Goal: Information Seeking & Learning: Check status

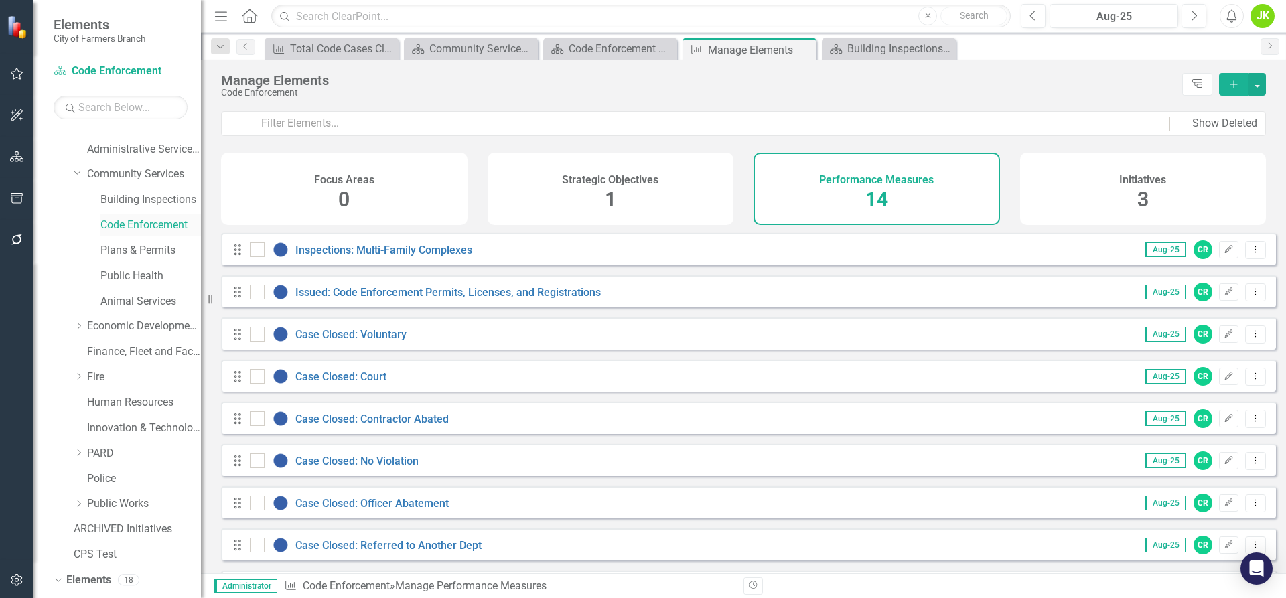
scroll to position [134, 0]
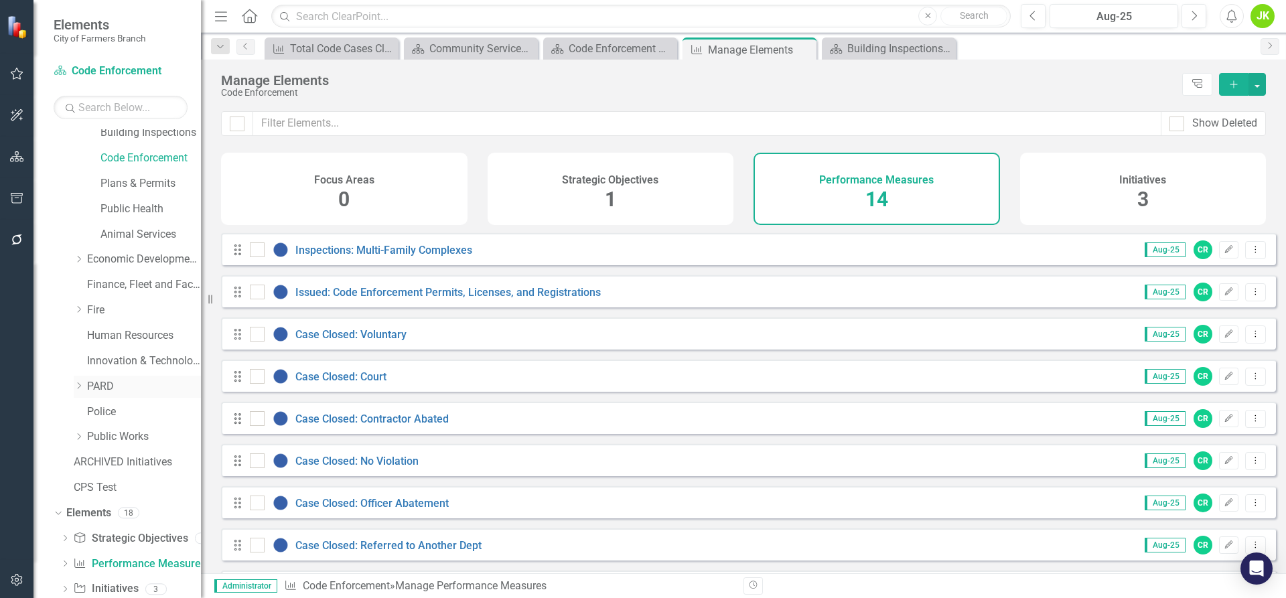
click at [104, 389] on link "PARD" at bounding box center [144, 386] width 114 height 15
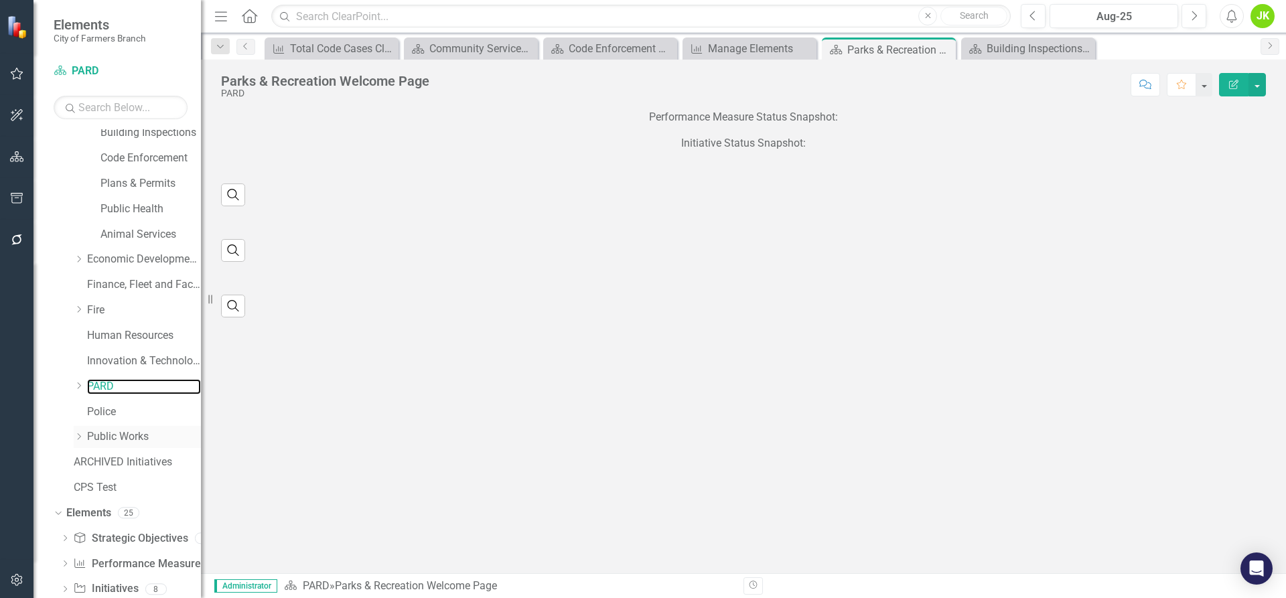
scroll to position [165, 0]
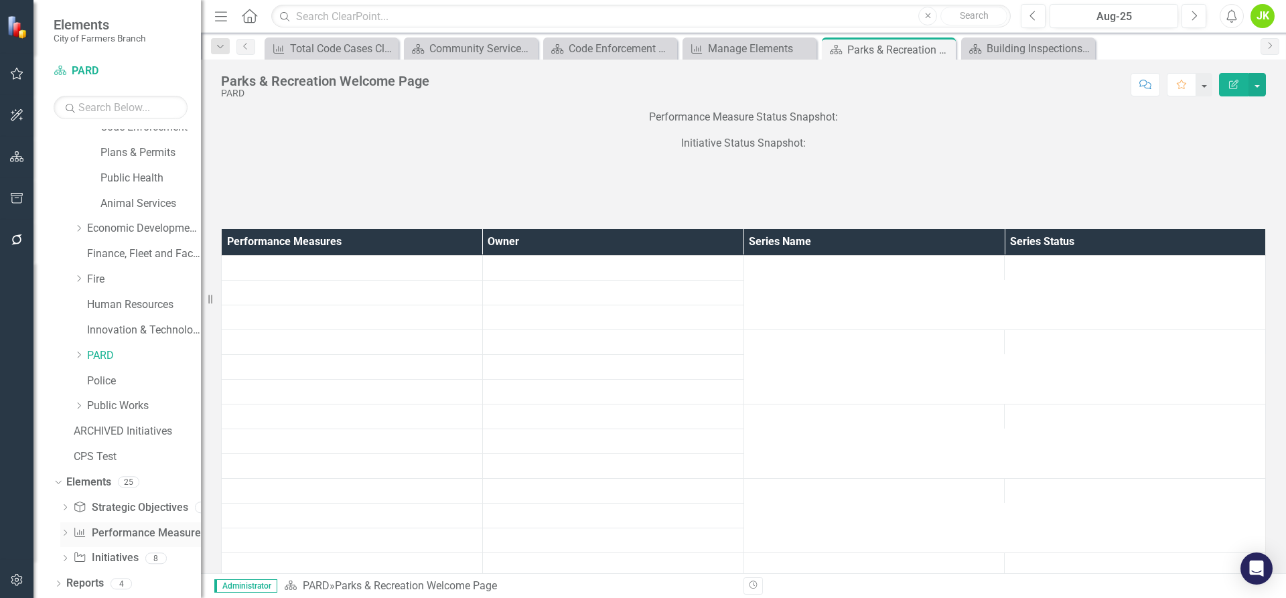
click at [118, 539] on link "Performance Measure Performance Measures" at bounding box center [139, 533] width 133 height 15
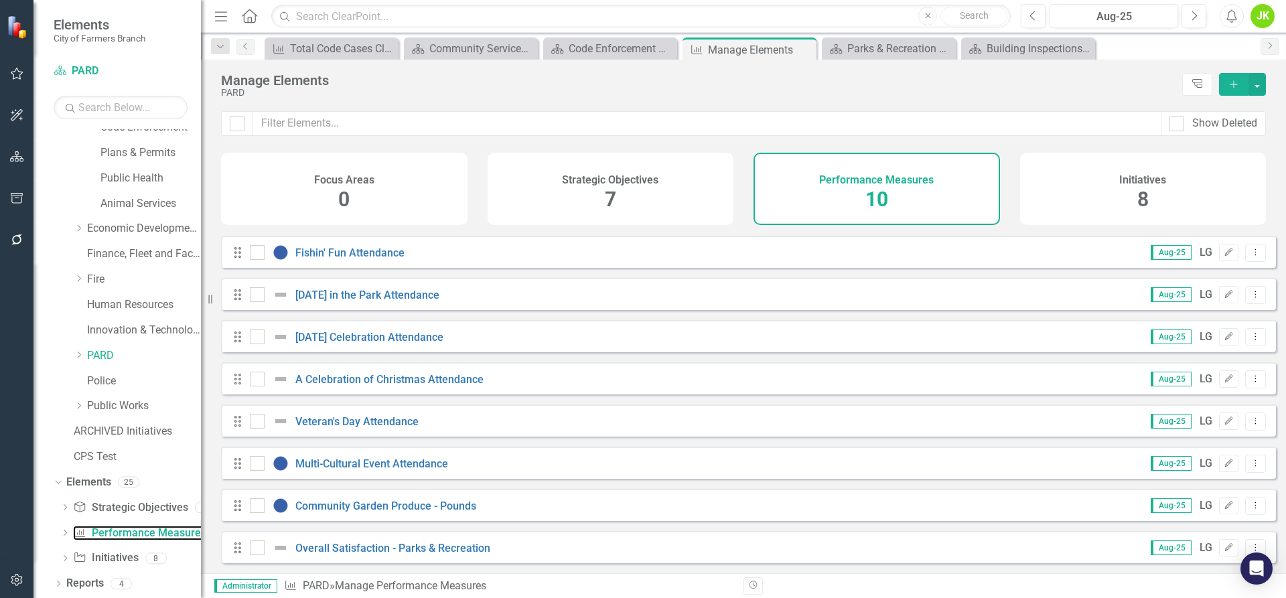
scroll to position [90, 0]
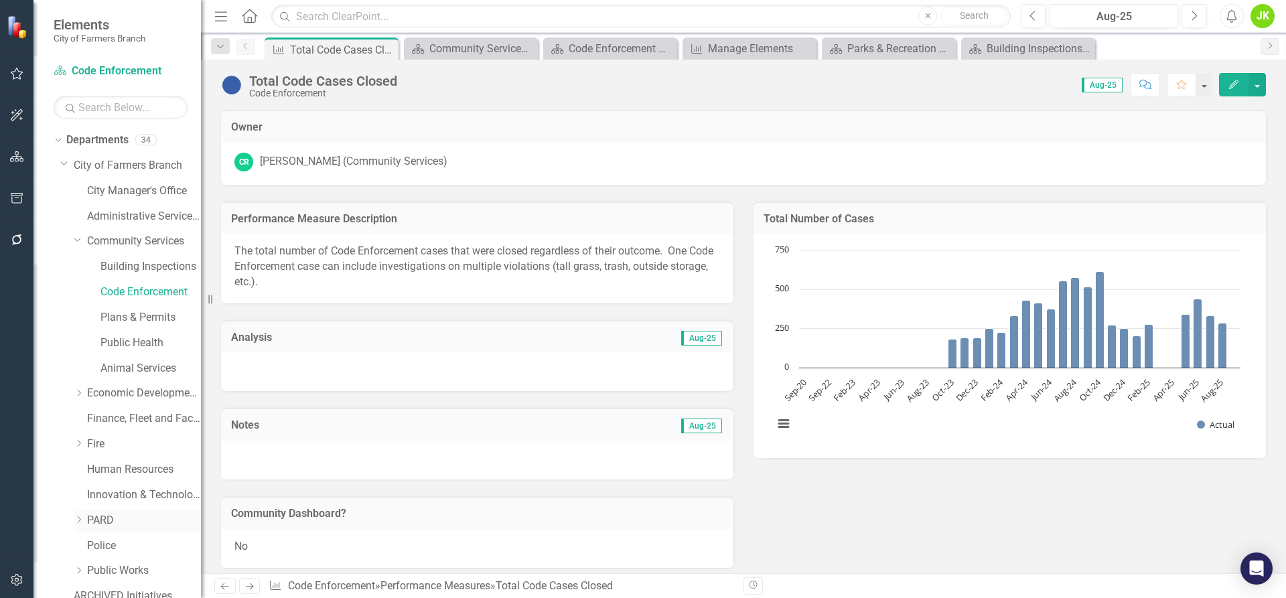
scroll to position [67, 0]
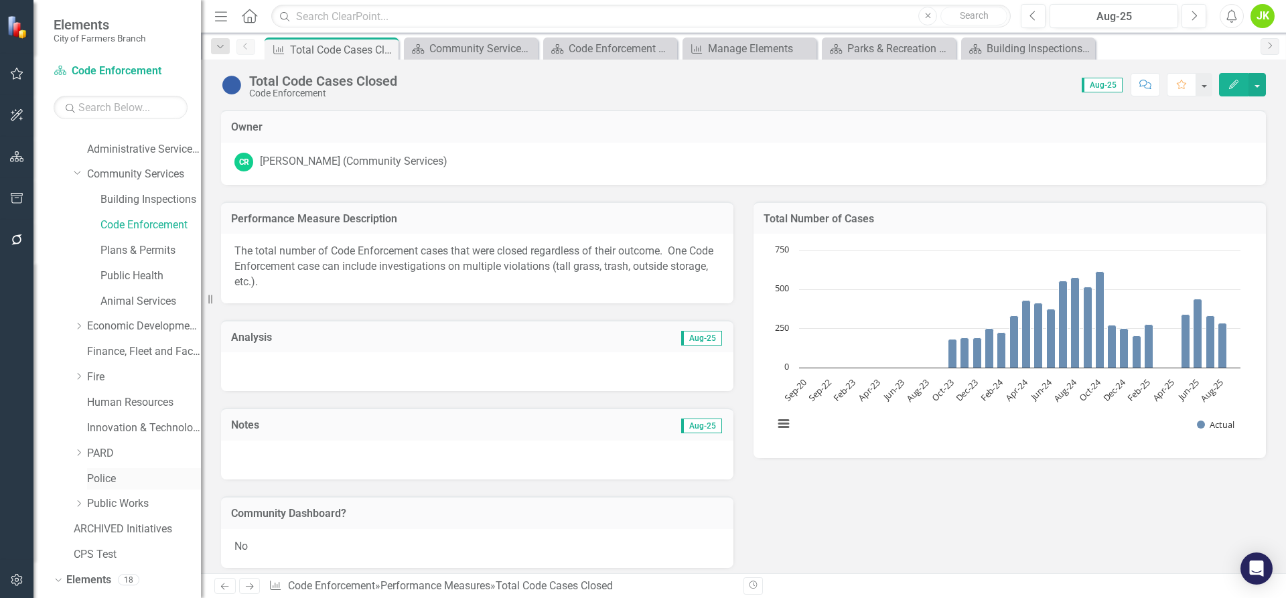
click at [116, 484] on link "Police" at bounding box center [144, 478] width 114 height 15
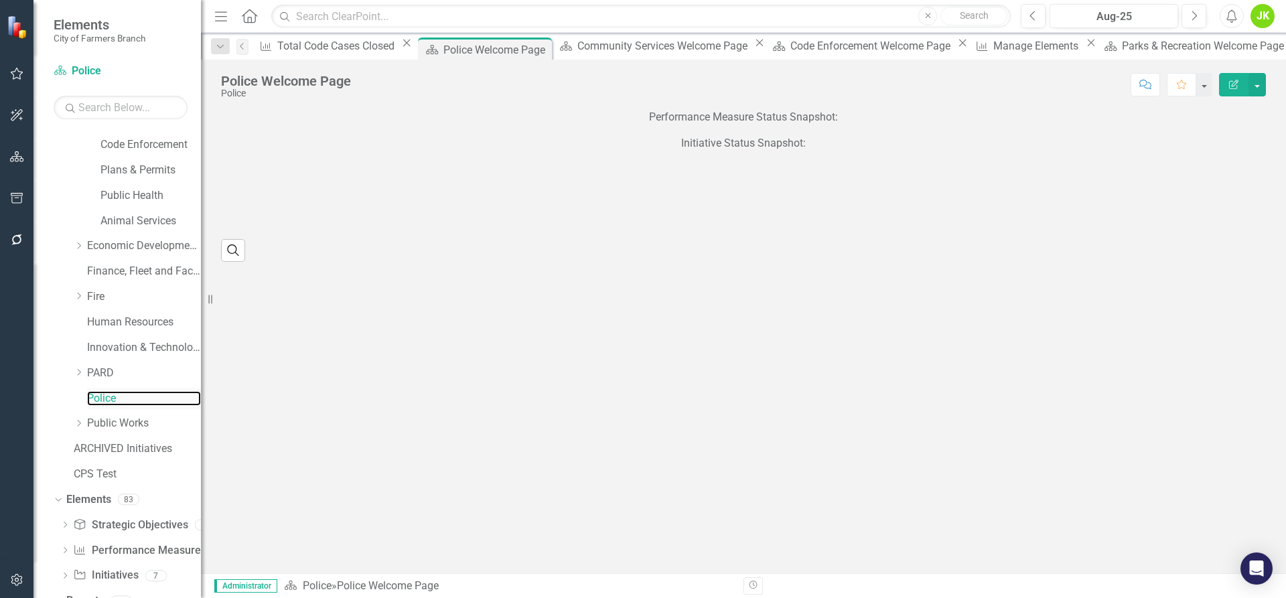
scroll to position [165, 0]
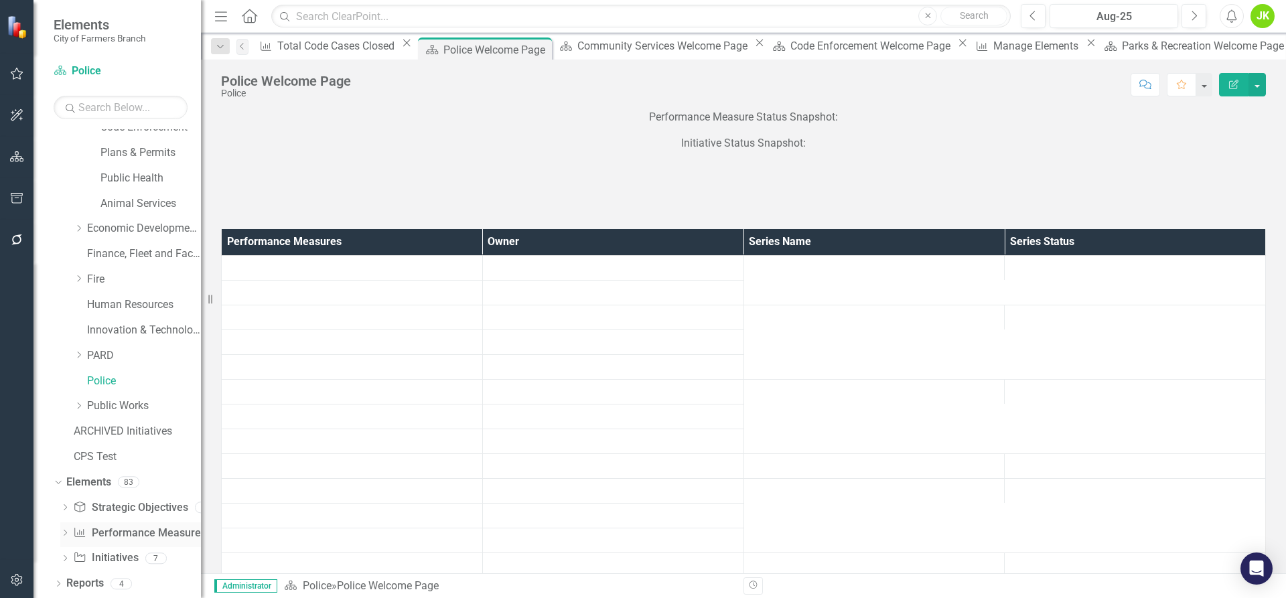
click at [112, 534] on link "Performance Measure Performance Measures" at bounding box center [139, 533] width 133 height 15
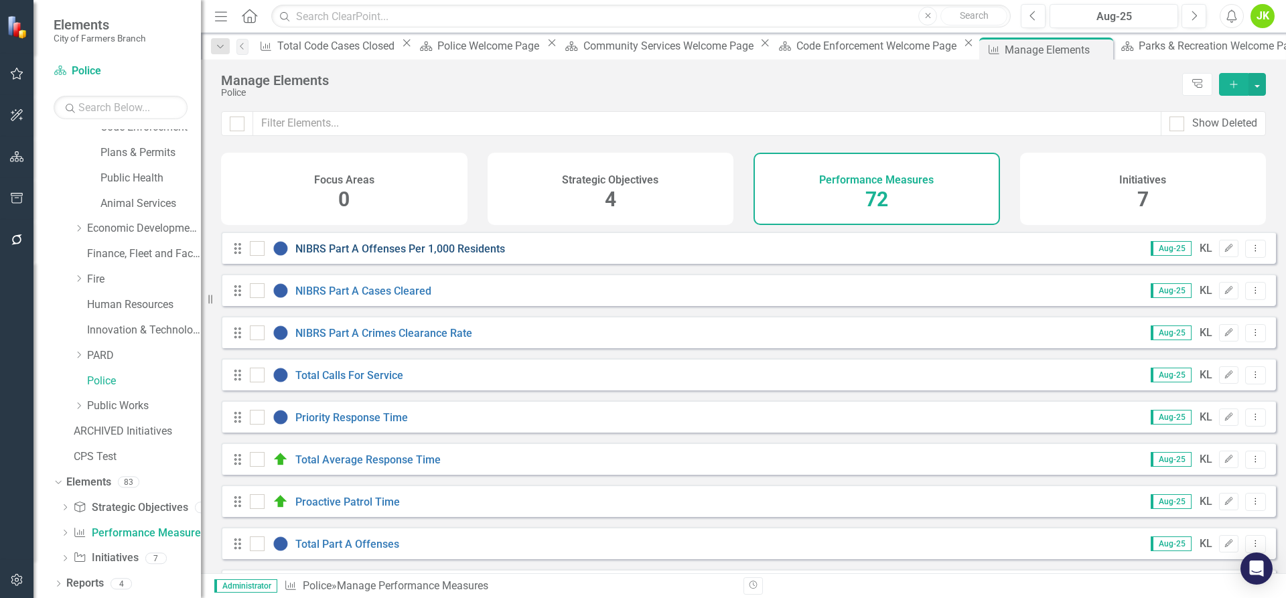
click at [460, 255] on link "NIBRS Part A Offenses Per 1,000 Residents" at bounding box center [400, 248] width 210 height 13
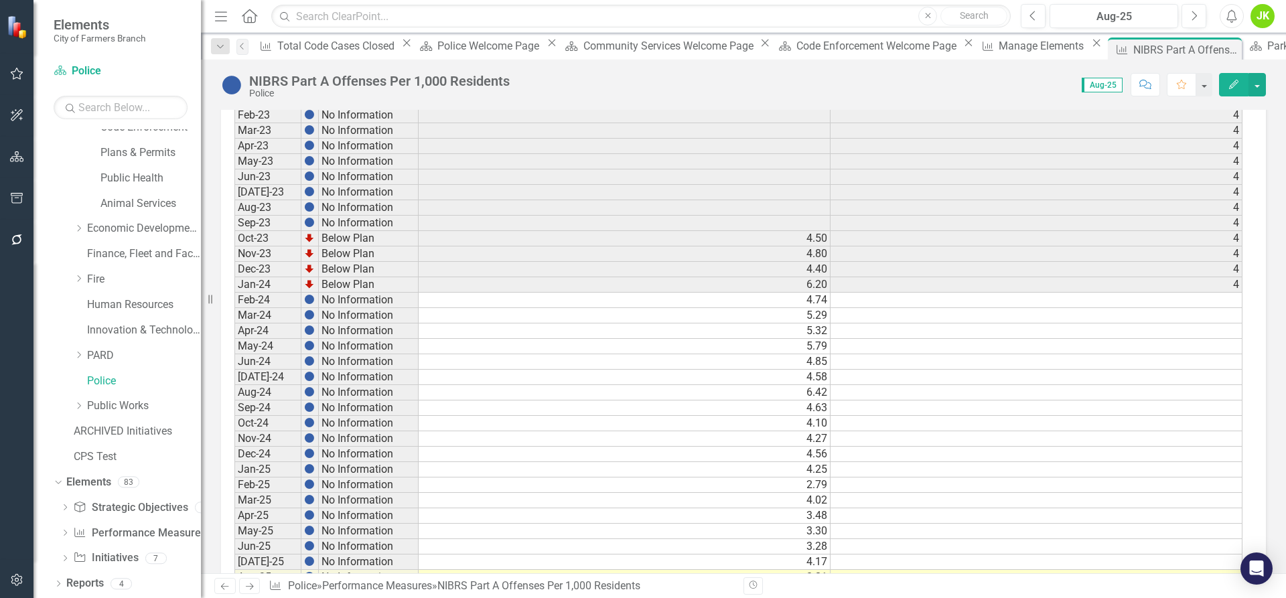
scroll to position [627, 0]
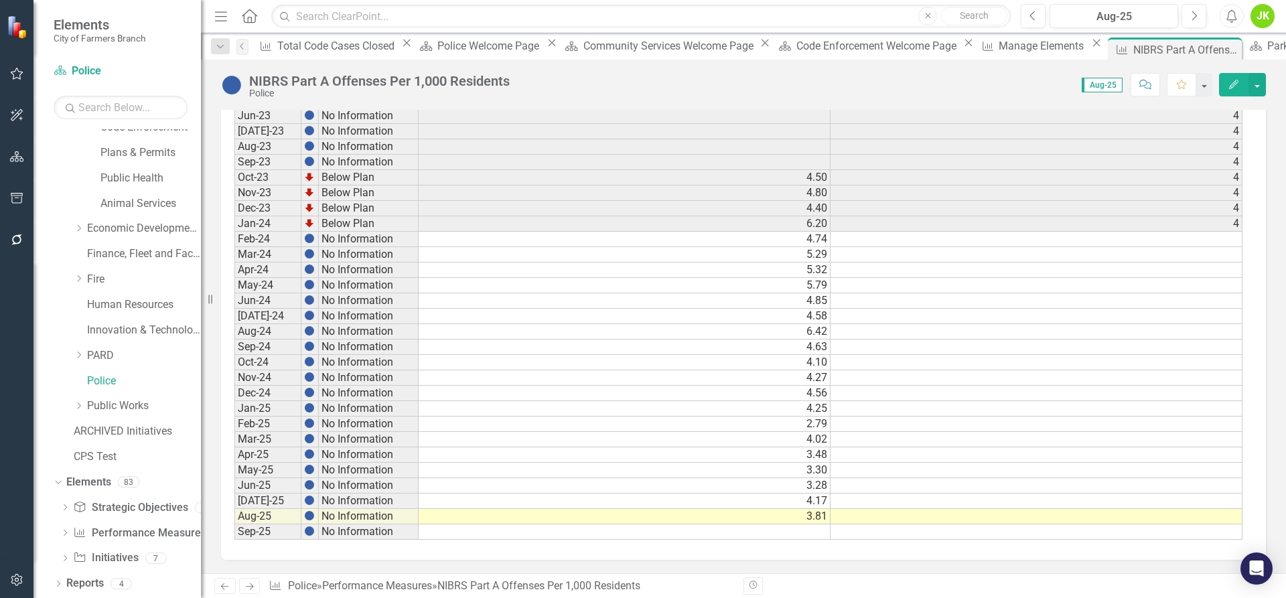
click at [1001, 579] on div "Revision History" at bounding box center [1272, 585] width 1058 height 17
